Goal: Information Seeking & Learning: Learn about a topic

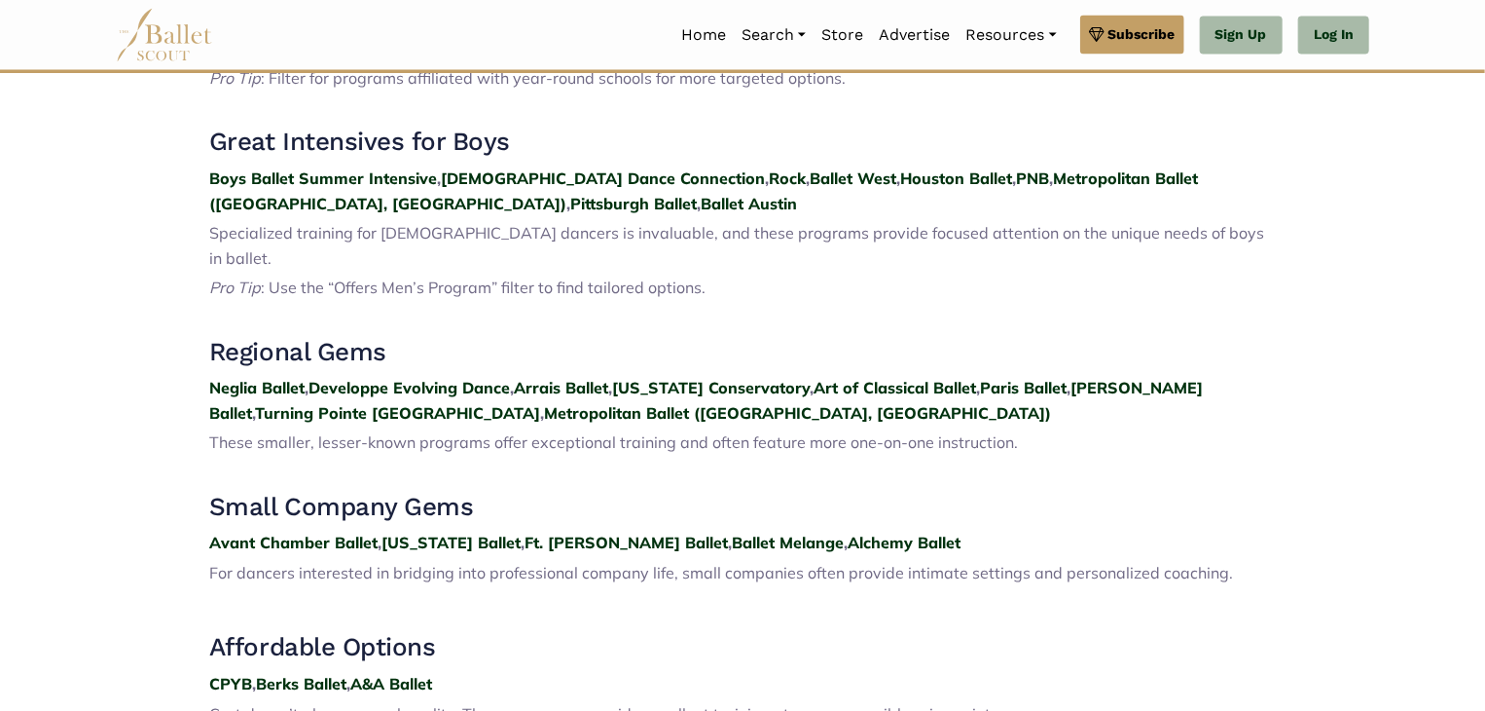
scroll to position [1865, 0]
click at [935, 630] on h3 "Affordable Options" at bounding box center [742, 646] width 1067 height 33
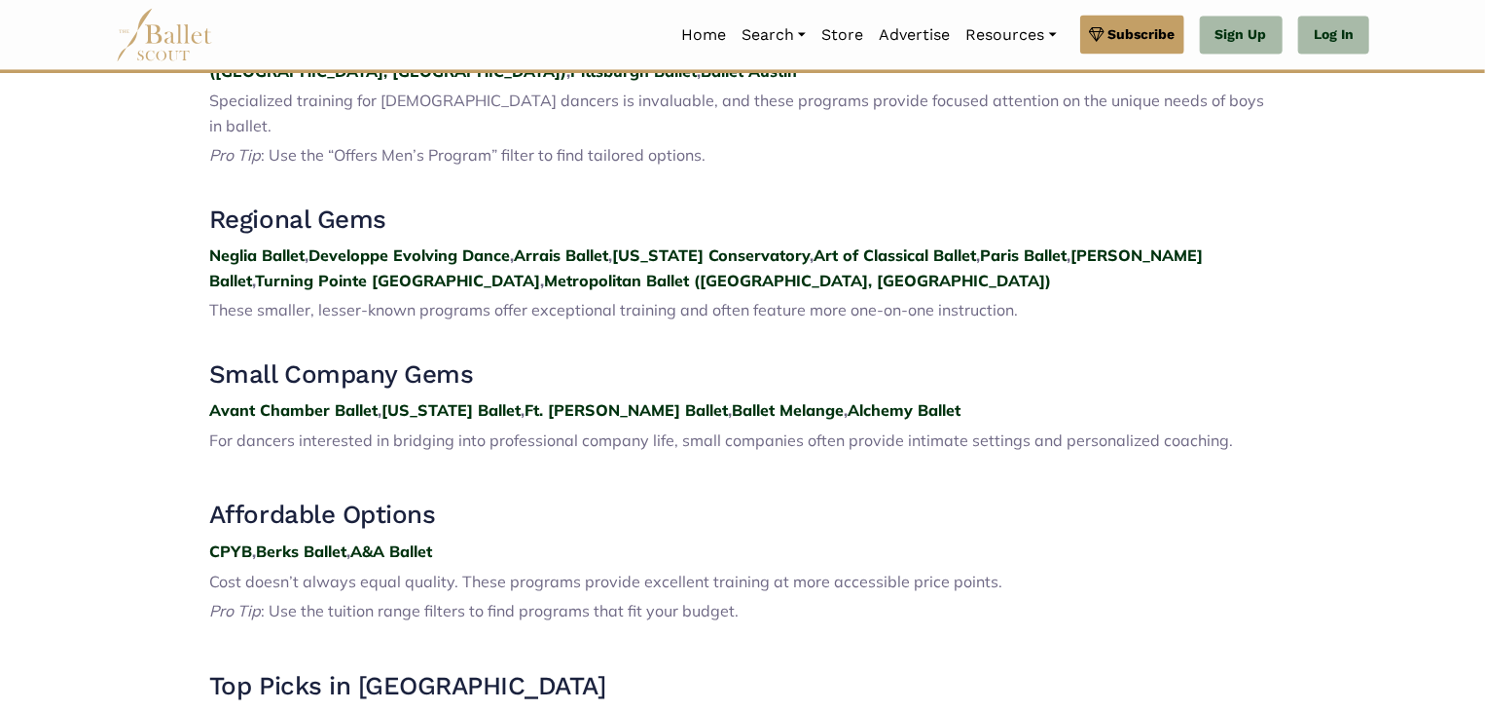
scroll to position [2039, 0]
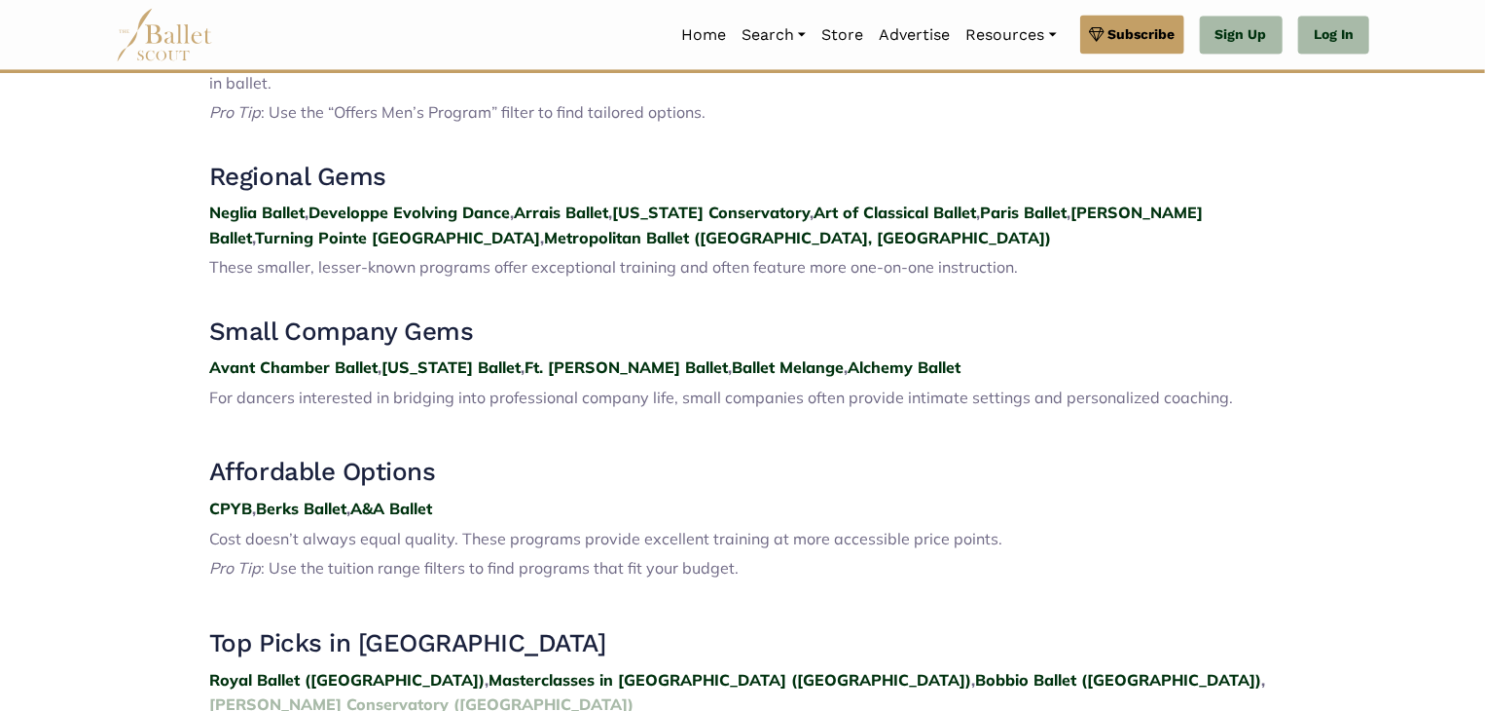
click at [634, 694] on strong "Annarella Conservatory (Portugal)" at bounding box center [421, 703] width 424 height 19
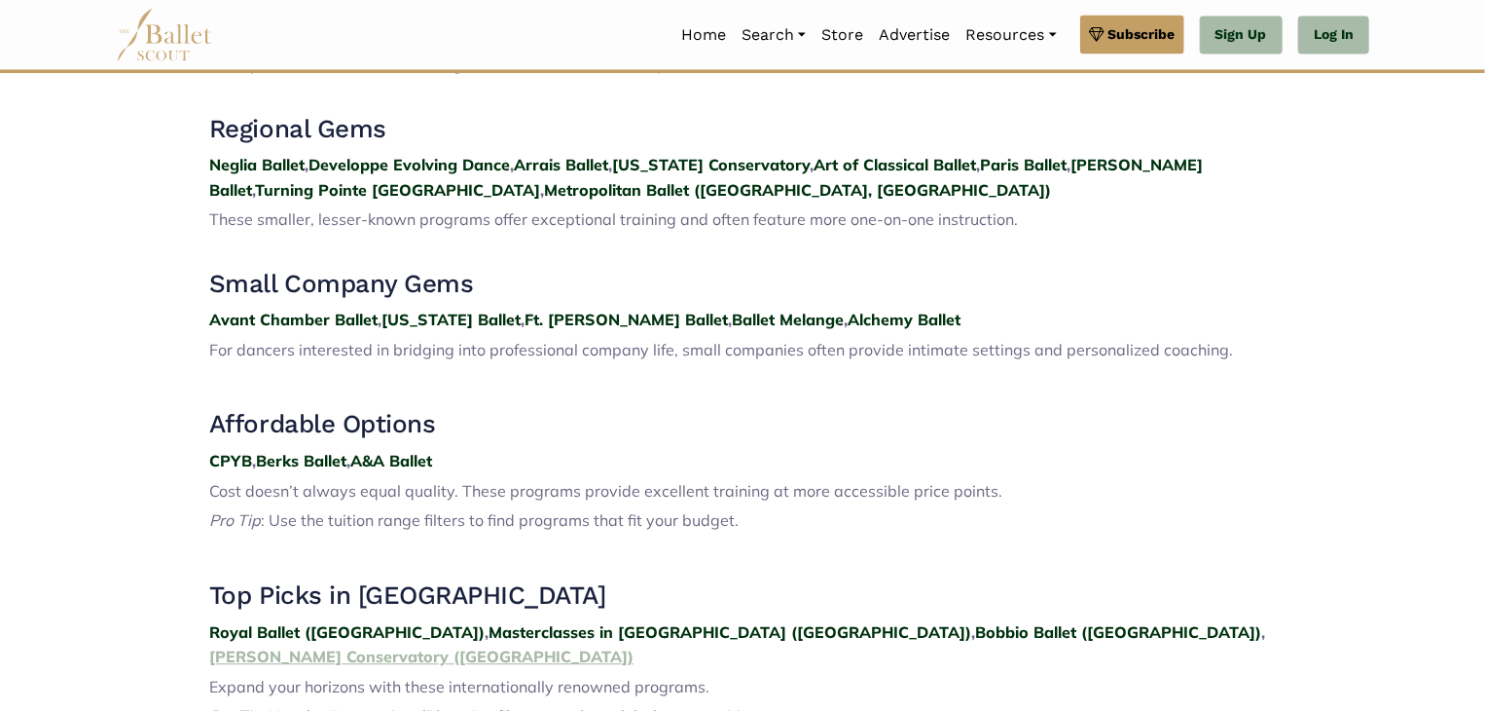
click at [634, 646] on strong "Annarella Conservatory (Portugal)" at bounding box center [421, 655] width 424 height 19
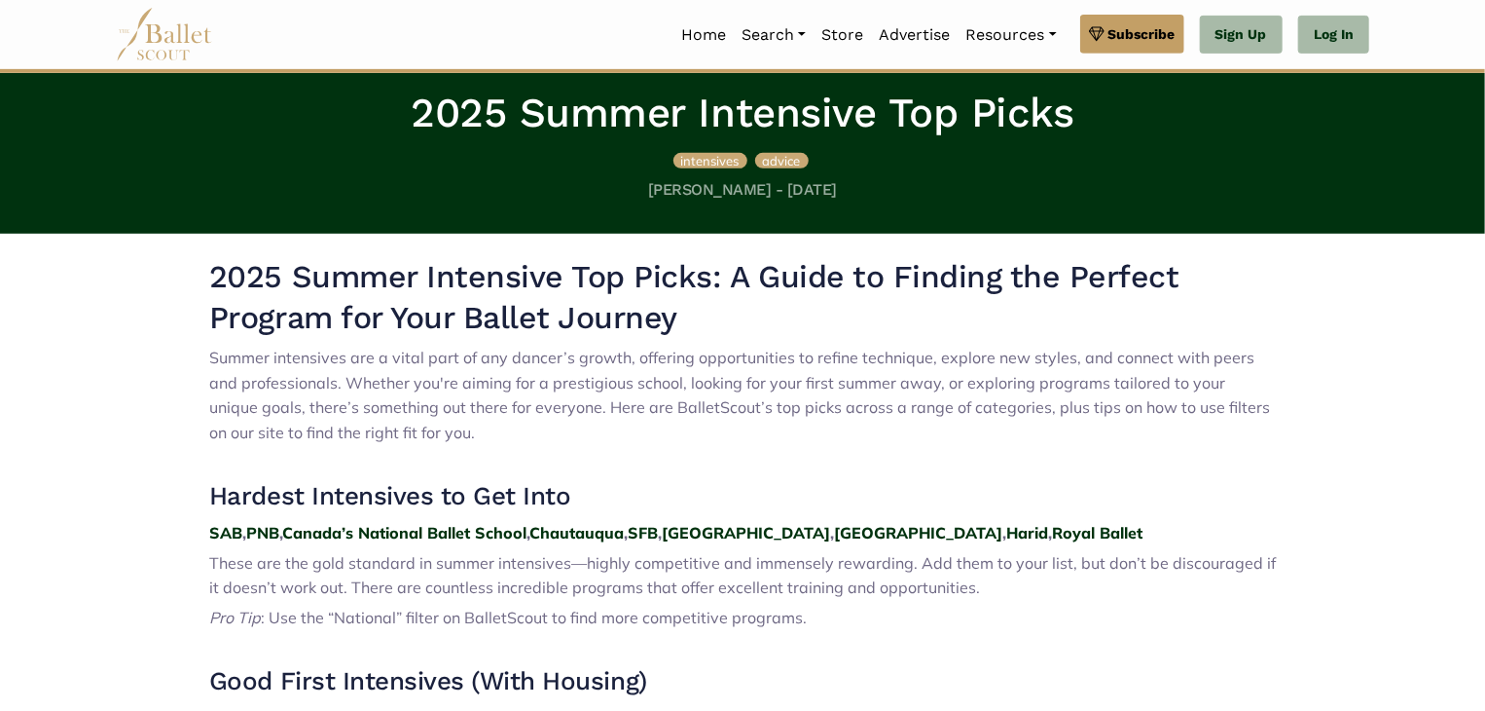
scroll to position [363, 0]
